Goal: Transaction & Acquisition: Purchase product/service

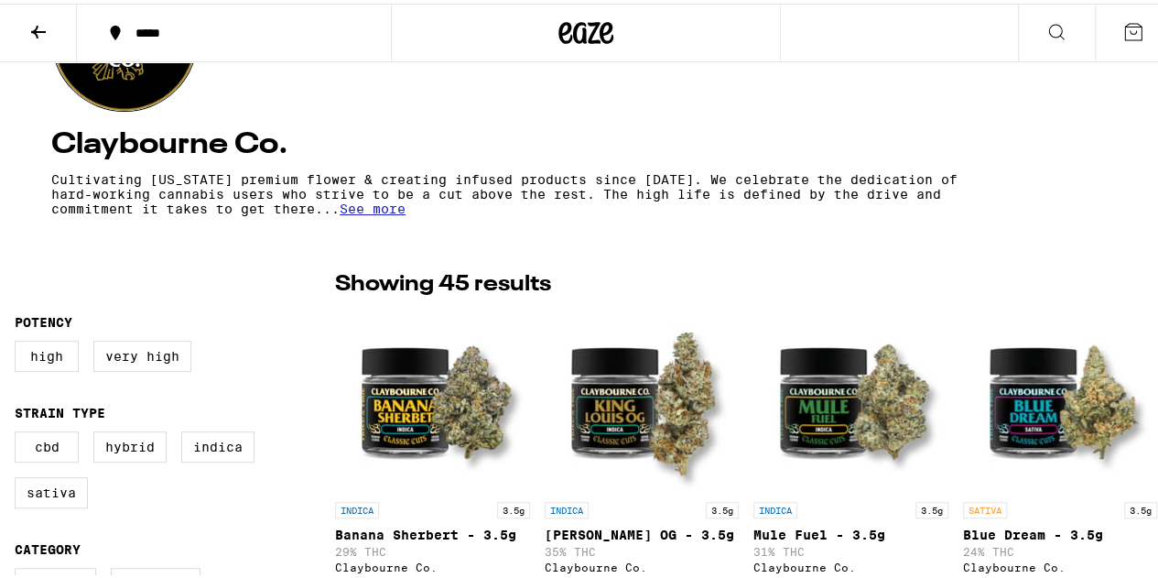
click at [559, 29] on icon at bounding box center [566, 29] width 14 height 22
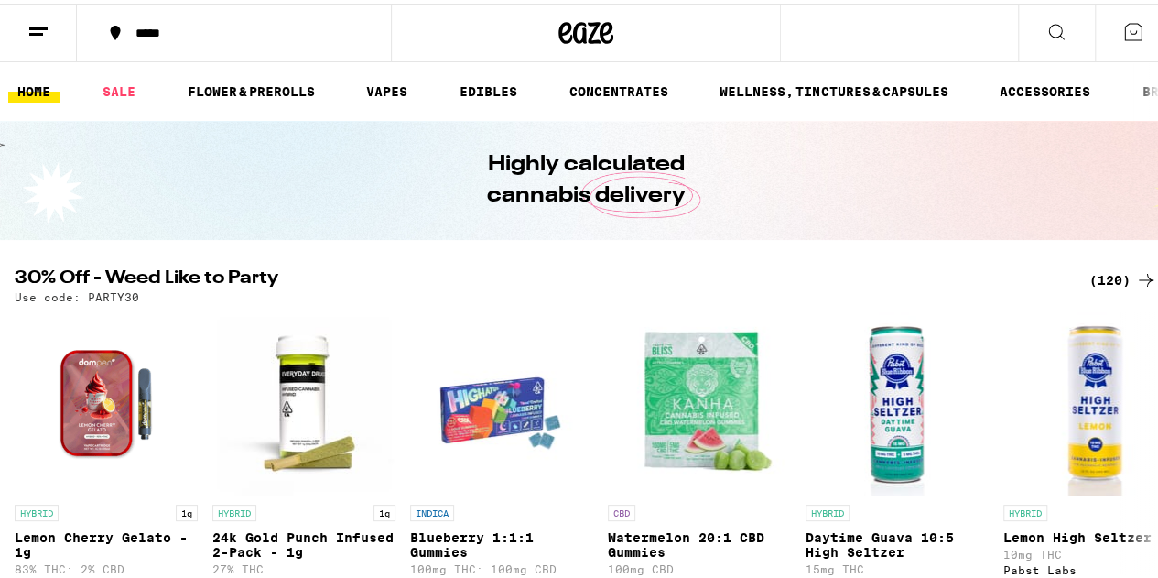
click at [37, 40] on button at bounding box center [38, 30] width 77 height 58
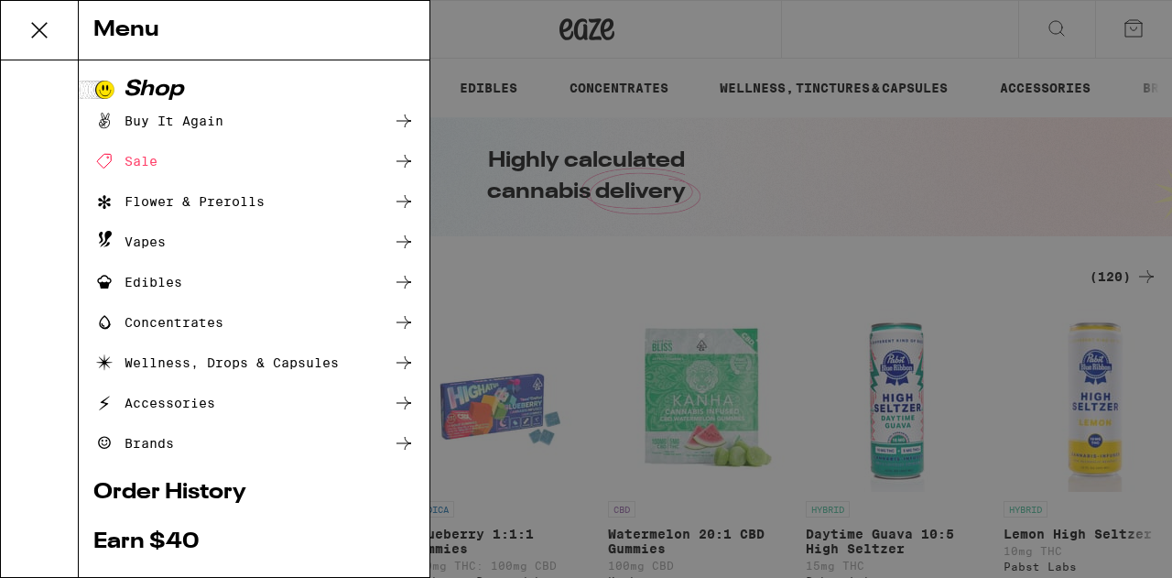
click at [478, 30] on div "Menu Shop Buy It Again Sale Flower & Prerolls Vapes Edibles Concentrates Wellne…" at bounding box center [586, 289] width 1172 height 578
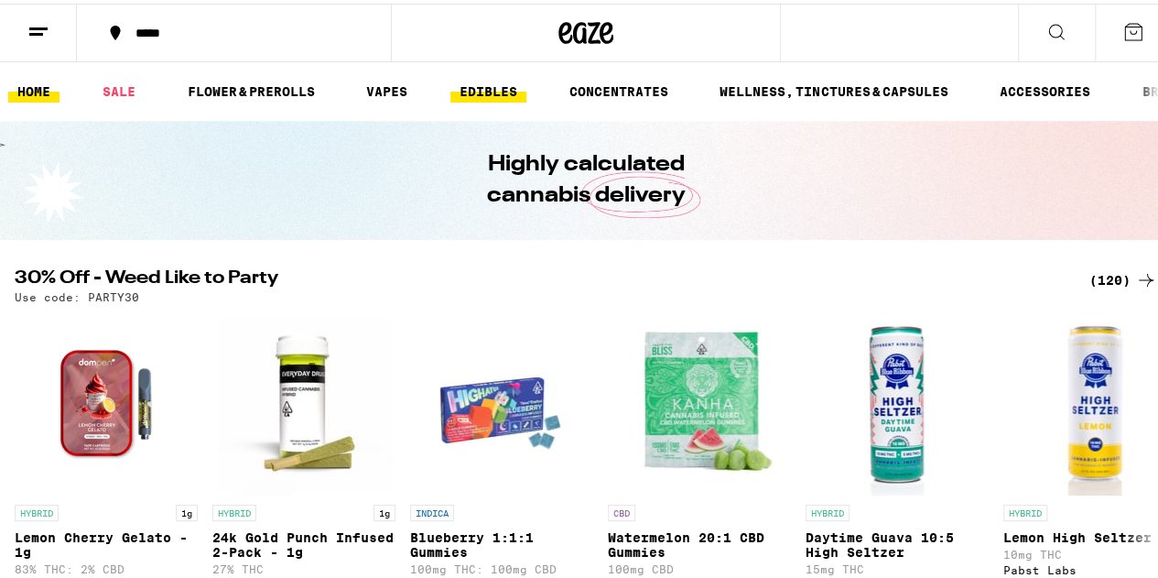
click at [494, 99] on link "EDIBLES" at bounding box center [488, 88] width 76 height 22
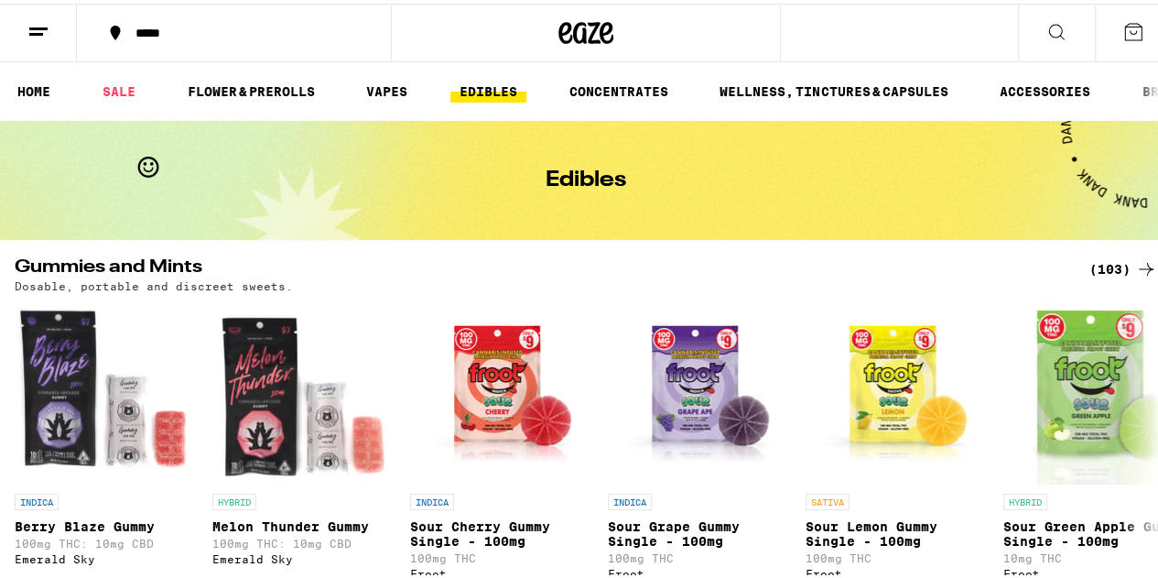
click at [588, 27] on icon at bounding box center [586, 29] width 27 height 22
